Goal: Task Accomplishment & Management: Complete application form

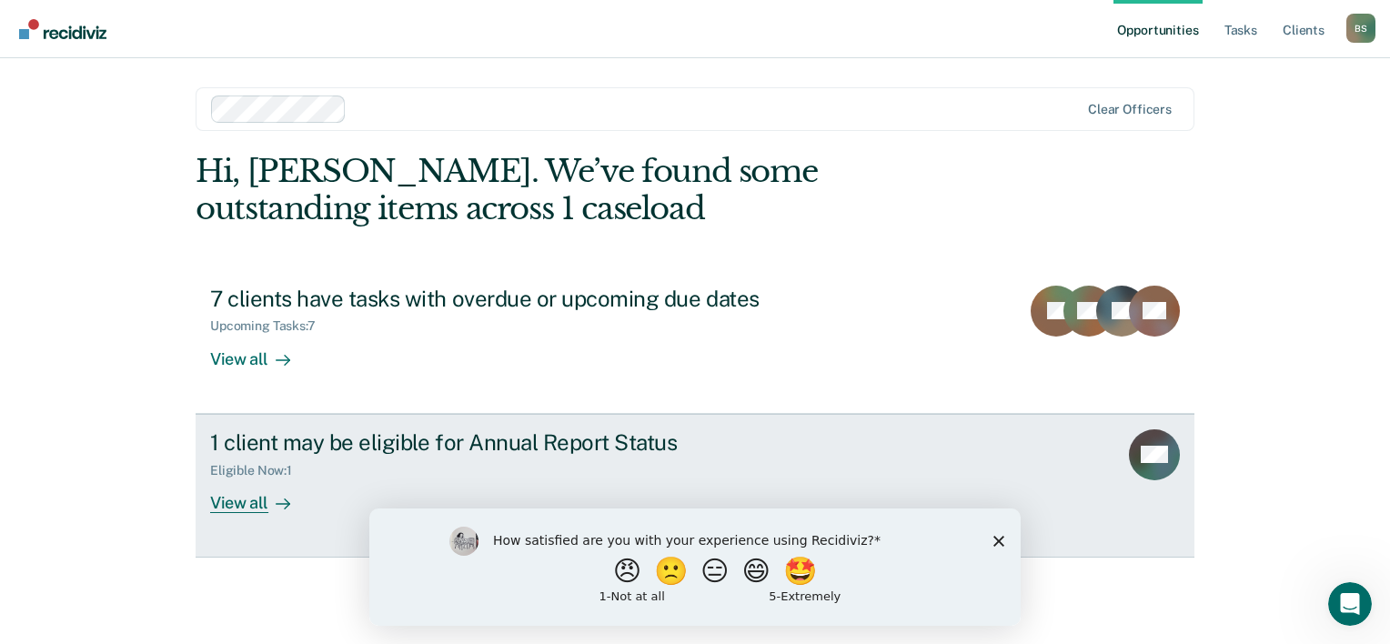
click at [248, 507] on div "View all" at bounding box center [261, 495] width 102 height 35
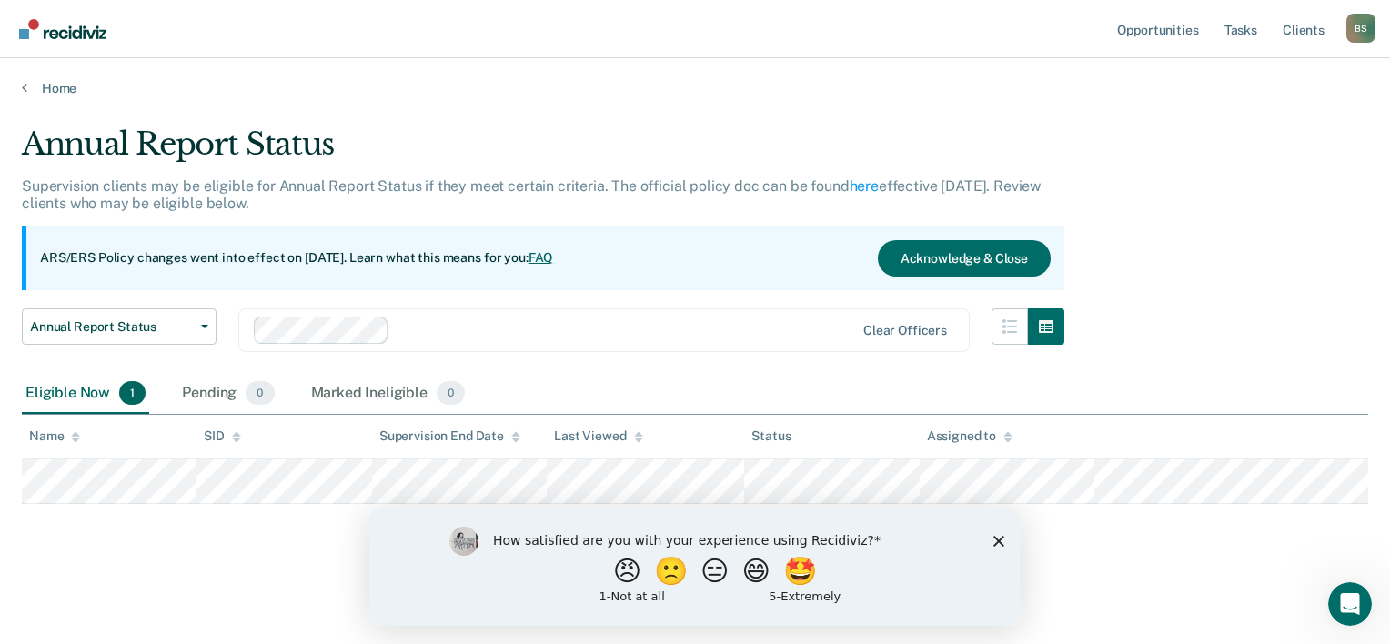
click at [994, 535] on icon "Close survey" at bounding box center [999, 540] width 11 height 11
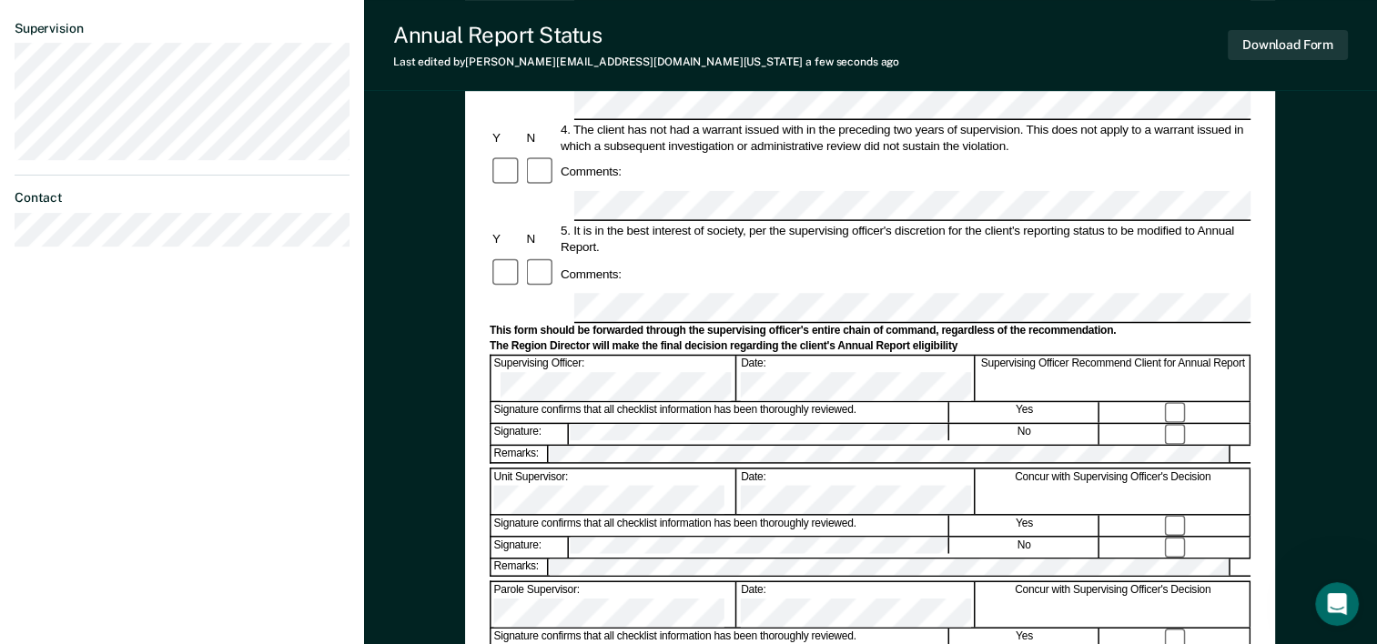
scroll to position [637, 0]
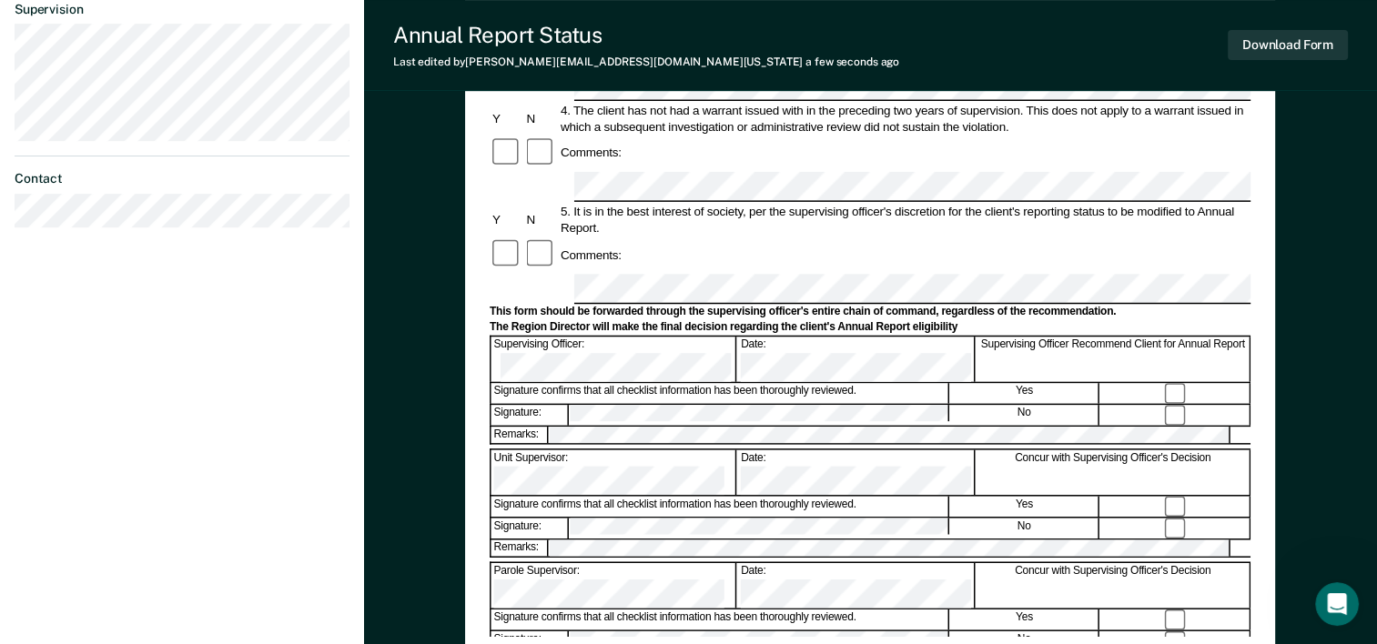
scroll to position [546, 0]
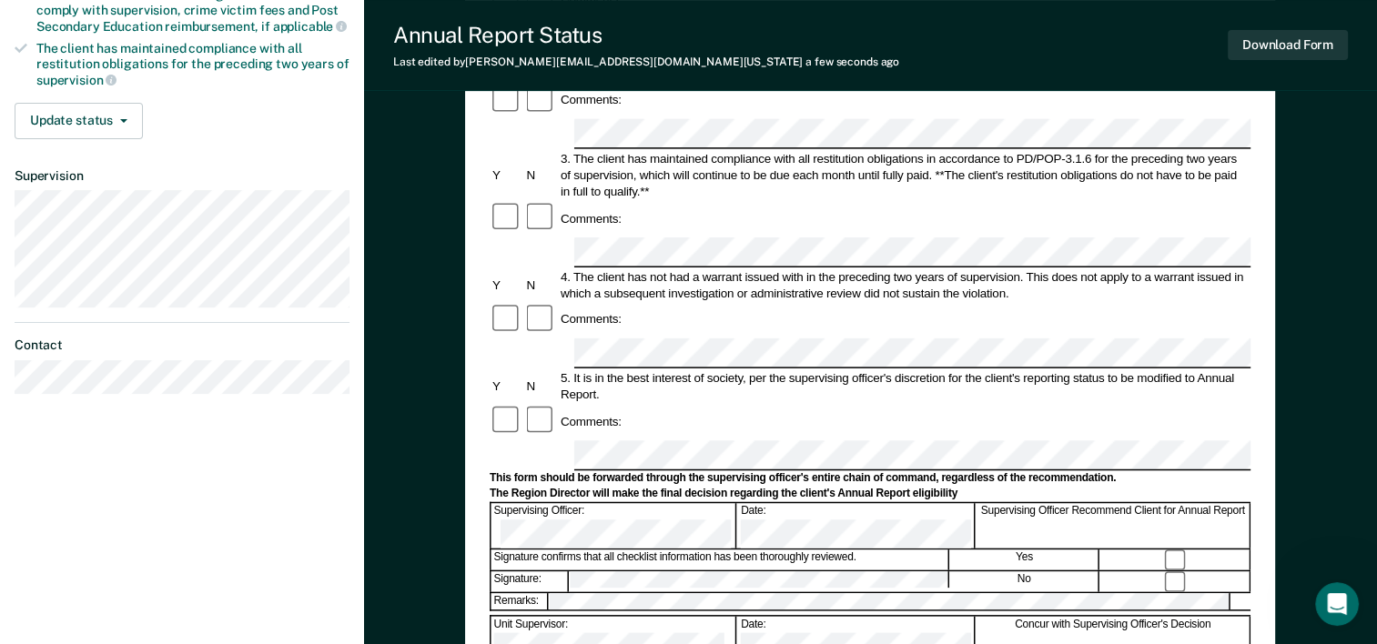
scroll to position [0, 0]
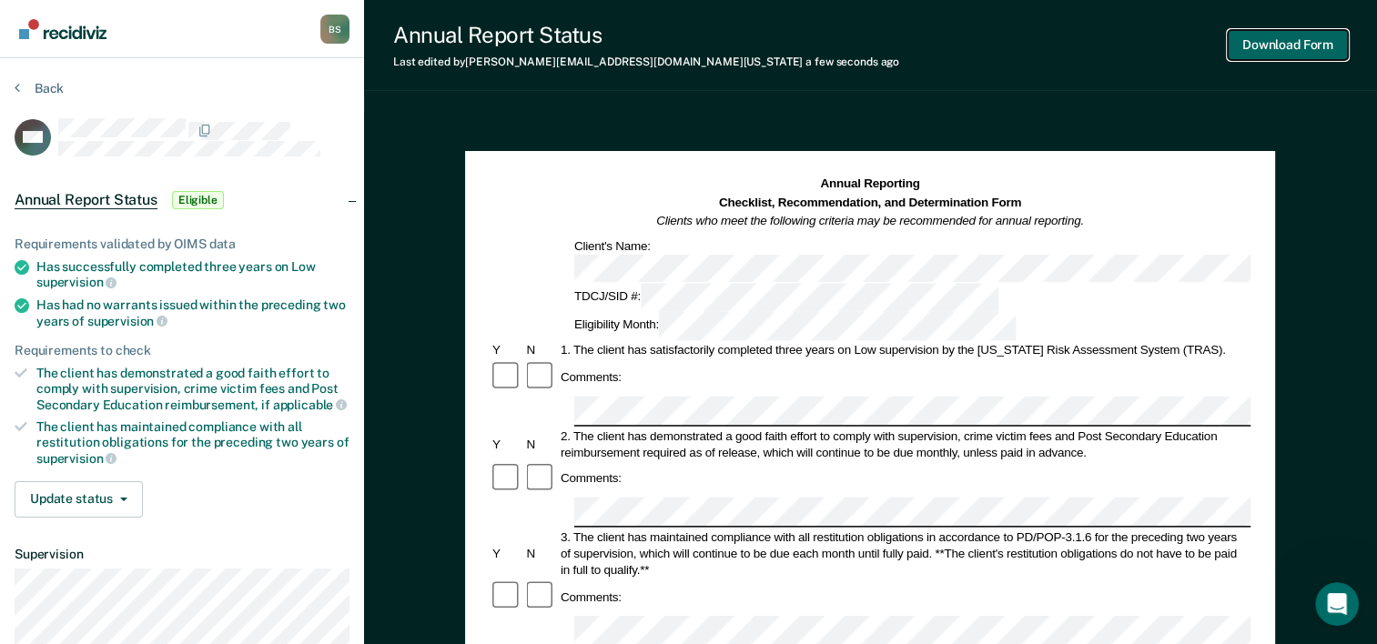
click at [1303, 39] on button "Download Form" at bounding box center [1287, 45] width 120 height 30
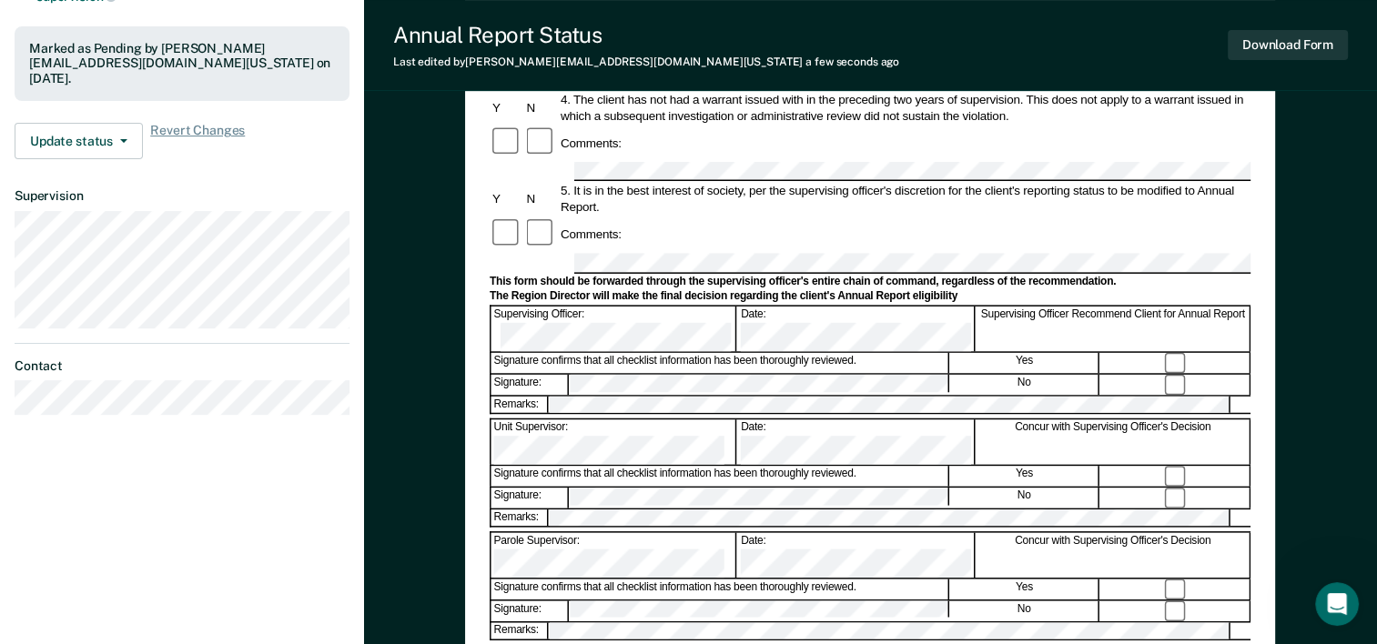
scroll to position [455, 0]
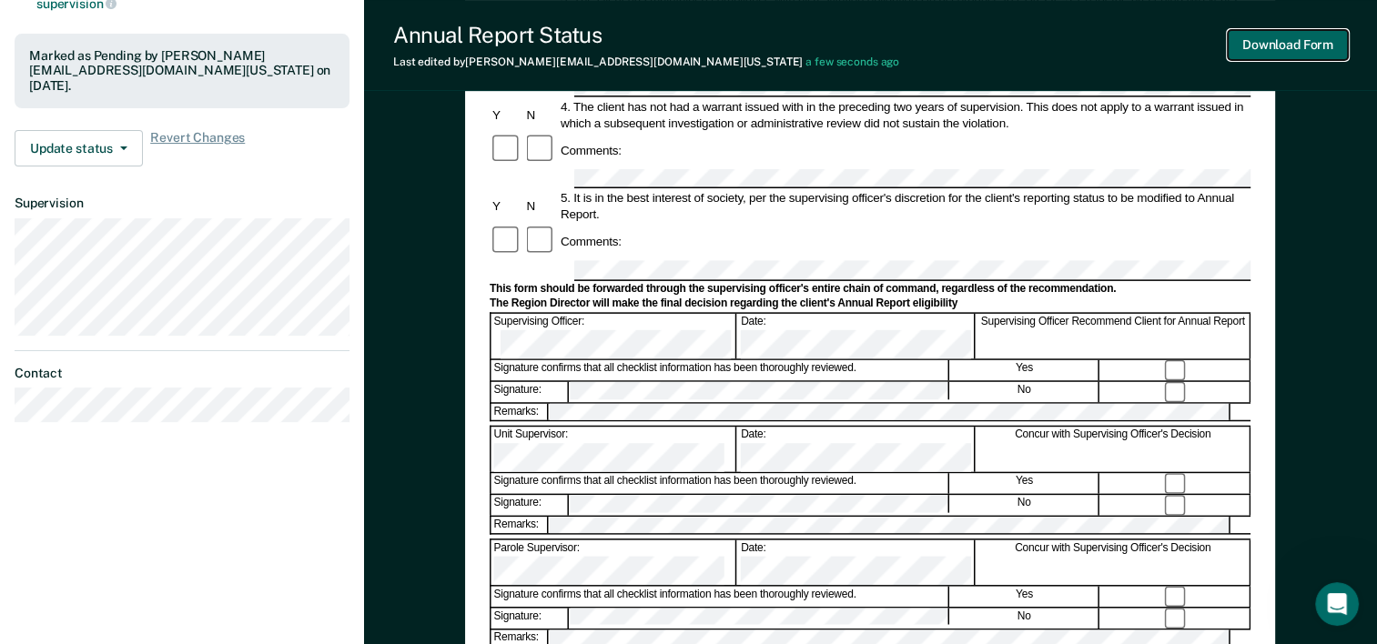
click at [1300, 45] on button "Download Form" at bounding box center [1287, 45] width 120 height 30
